Goal: Information Seeking & Learning: Learn about a topic

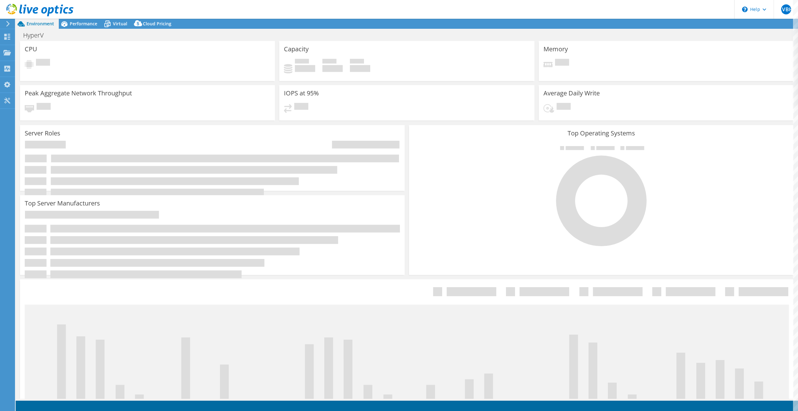
select select "USD"
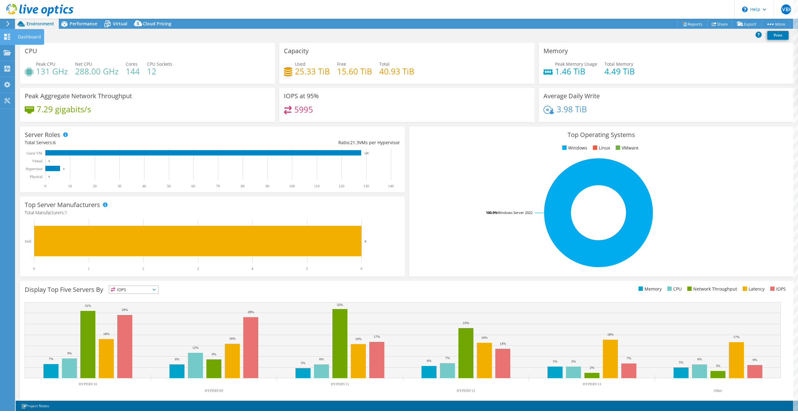
click at [10, 40] on div at bounding box center [7, 37] width 8 height 7
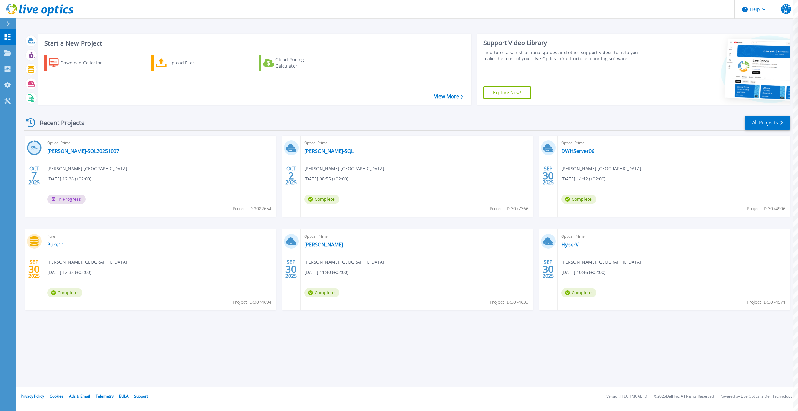
click at [66, 148] on link "[PERSON_NAME]-SQL20251007" at bounding box center [83, 151] width 72 height 6
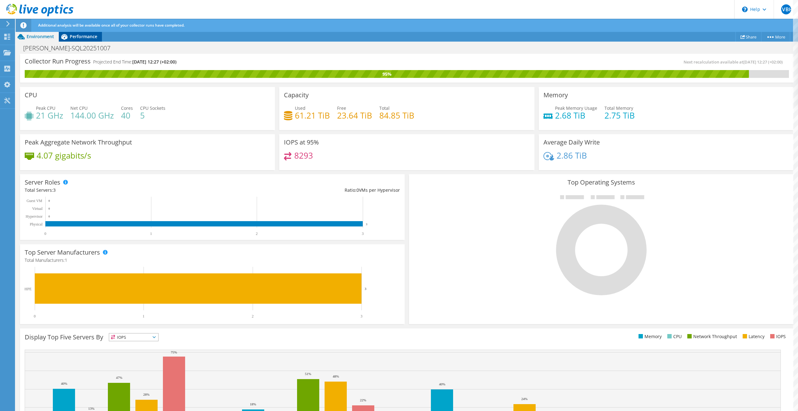
click at [84, 39] on span "Performance" at bounding box center [84, 36] width 28 height 6
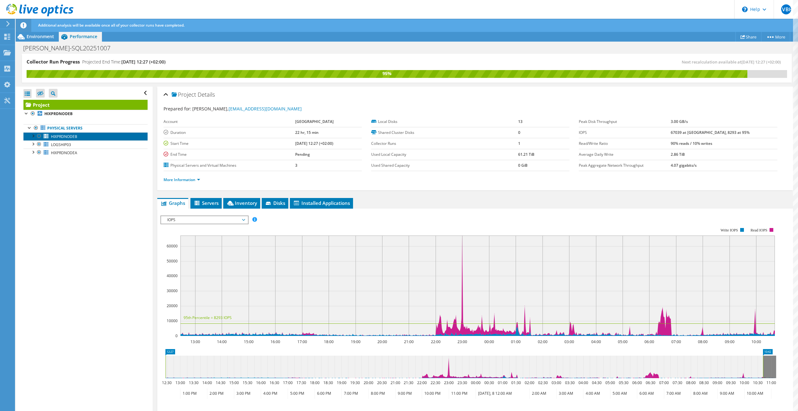
click at [79, 134] on link "HIXPRDNODEB" at bounding box center [85, 136] width 124 height 8
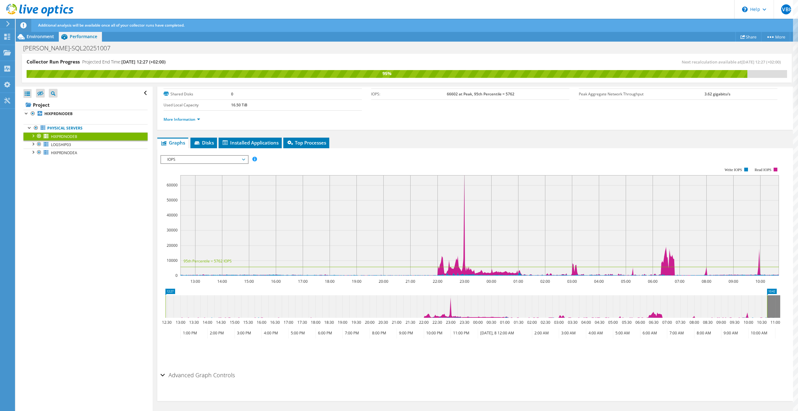
scroll to position [39, 0]
drag, startPoint x: 502, startPoint y: 256, endPoint x: 538, endPoint y: 255, distance: 35.3
click at [532, 255] on rect at bounding box center [479, 225] width 598 height 100
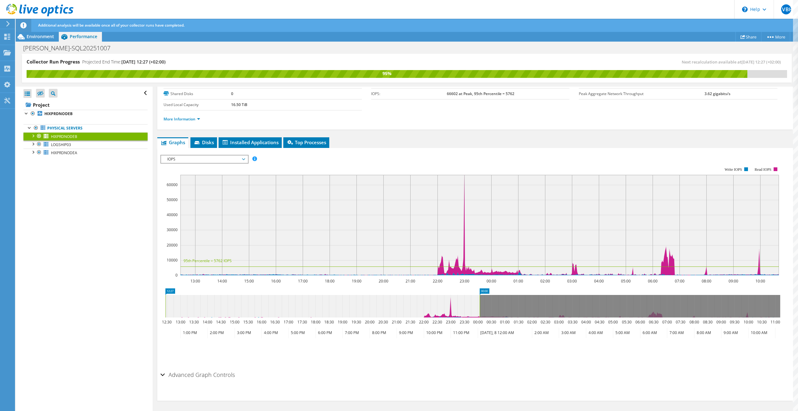
drag, startPoint x: 769, startPoint y: 291, endPoint x: 478, endPoint y: 296, distance: 290.4
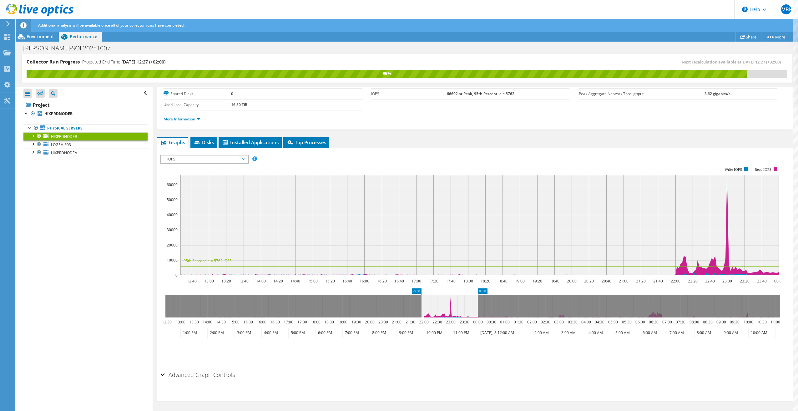
drag, startPoint x: 170, startPoint y: 289, endPoint x: 426, endPoint y: 288, distance: 255.6
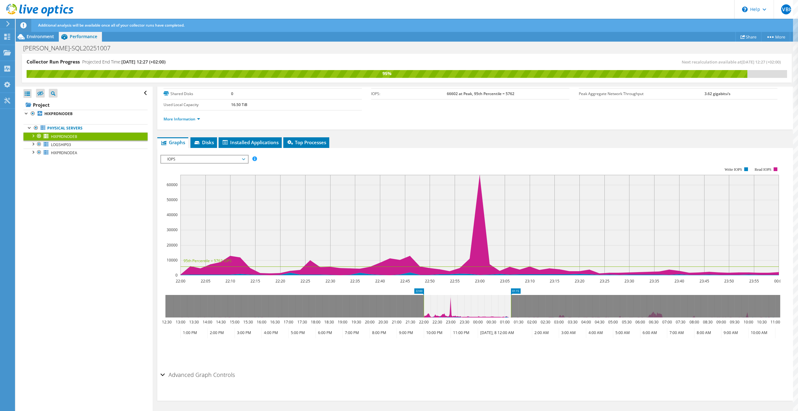
drag, startPoint x: 484, startPoint y: 291, endPoint x: 517, endPoint y: 290, distance: 33.1
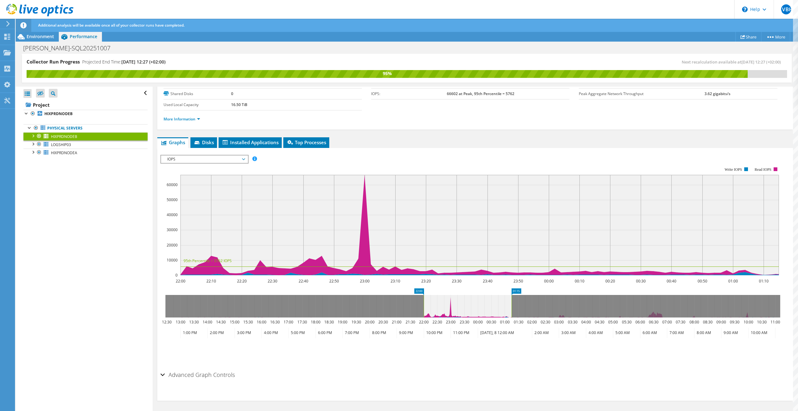
click at [194, 155] on span "IOPS" at bounding box center [204, 159] width 80 height 8
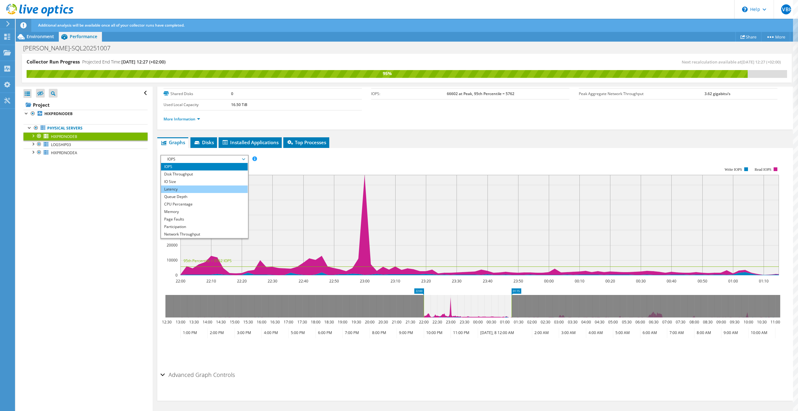
click at [177, 189] on li "Latency" at bounding box center [204, 189] width 87 height 8
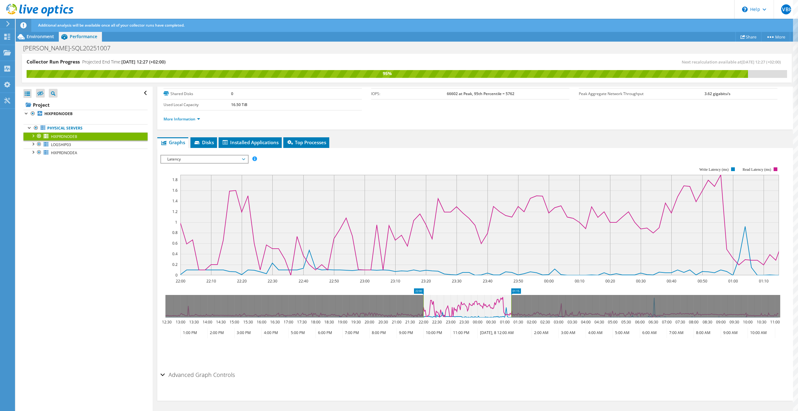
click at [176, 158] on span "Latency" at bounding box center [204, 159] width 80 height 8
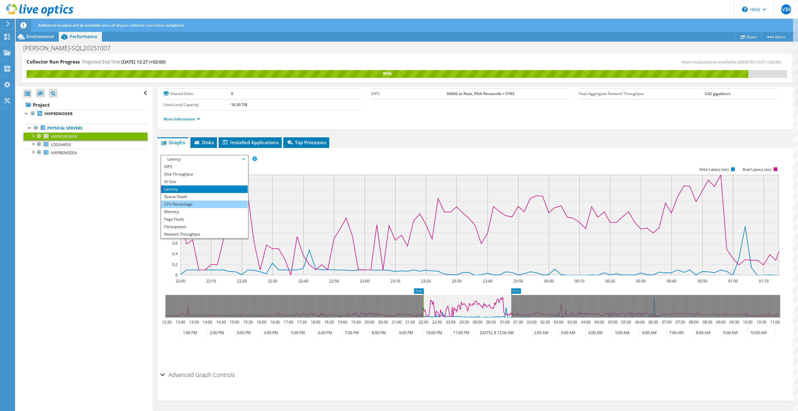
click at [181, 205] on li "CPU Percentage" at bounding box center [204, 204] width 87 height 8
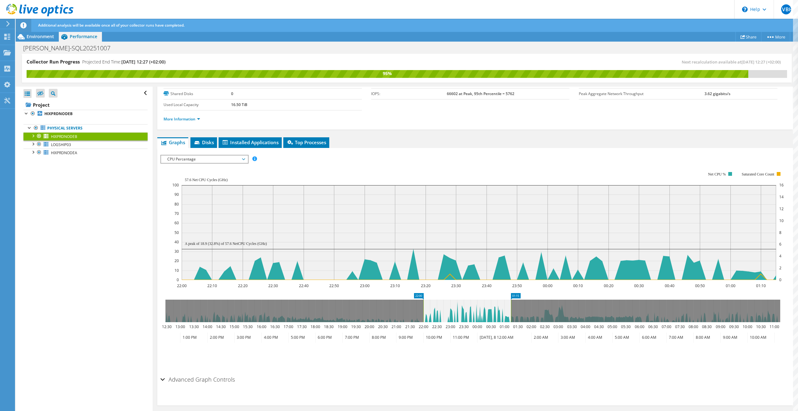
click at [185, 158] on span "CPU Percentage" at bounding box center [204, 159] width 80 height 8
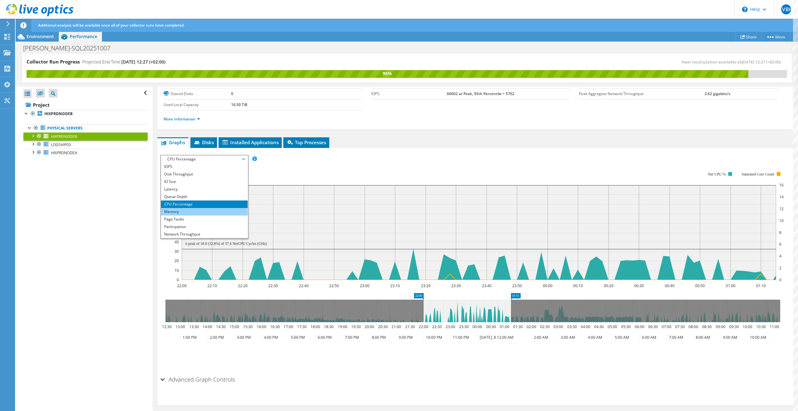
click at [177, 208] on li "Memory" at bounding box center [204, 212] width 87 height 8
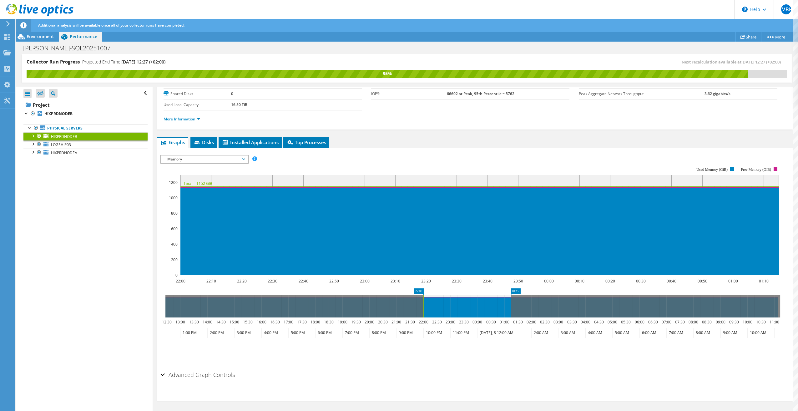
click at [181, 158] on span "Memory" at bounding box center [204, 159] width 80 height 8
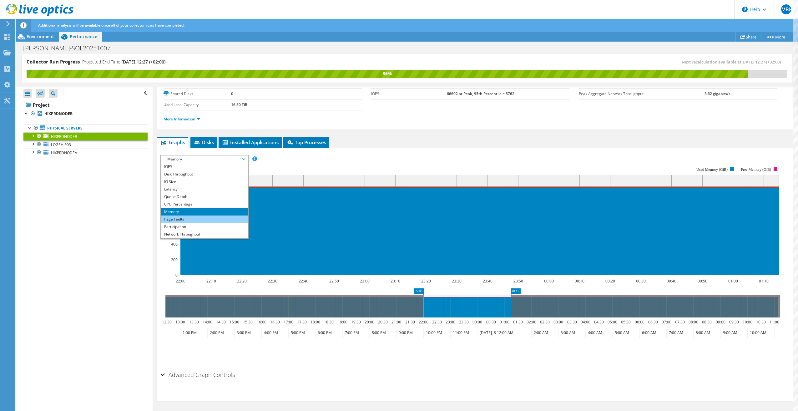
click at [186, 217] on li "Page Faults" at bounding box center [204, 219] width 87 height 8
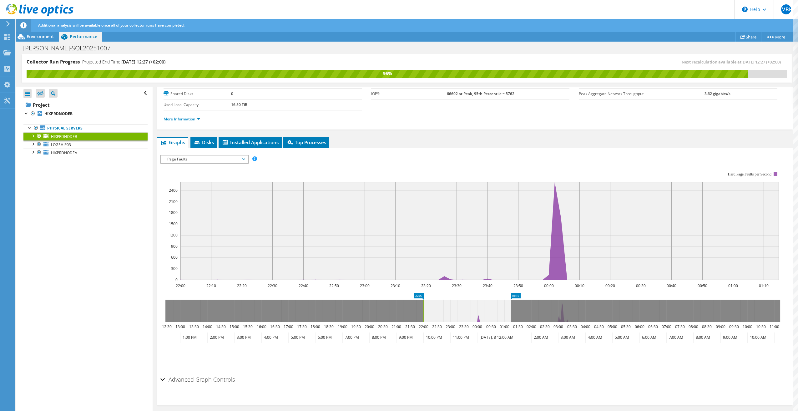
click at [242, 157] on span "Page Faults" at bounding box center [204, 159] width 80 height 8
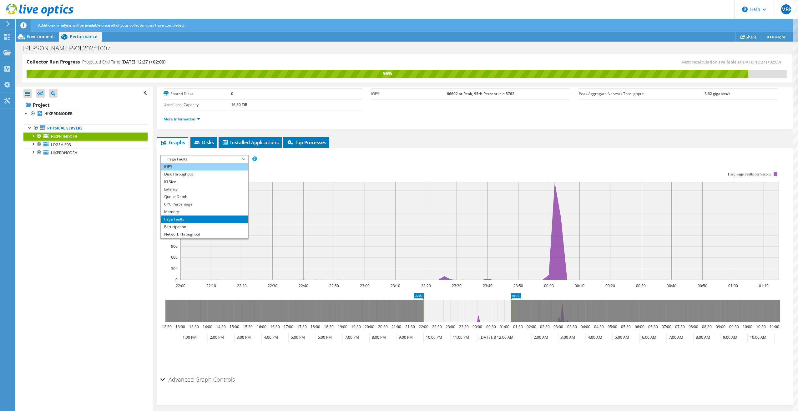
click at [188, 166] on li "IOPS" at bounding box center [204, 167] width 87 height 8
